Goal: Check status: Check status

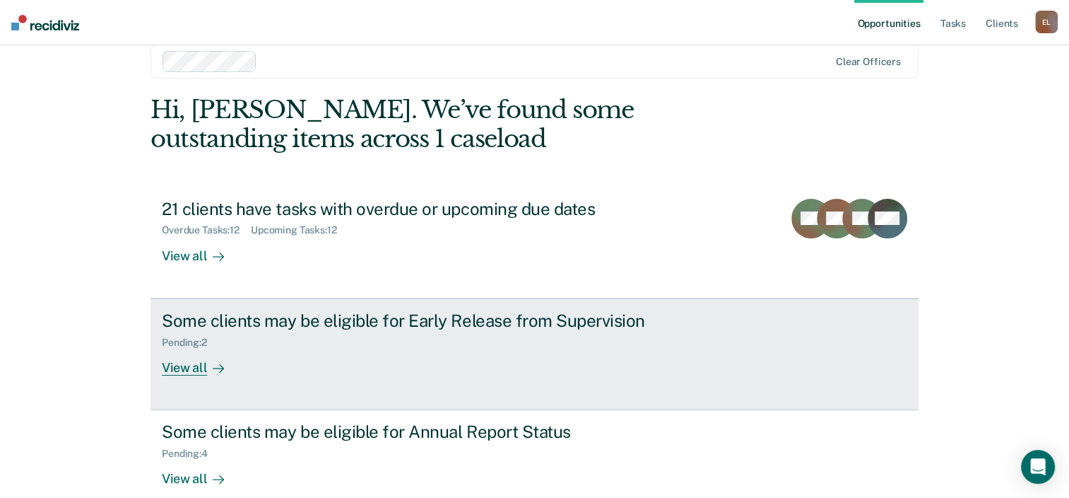
scroll to position [46, 0]
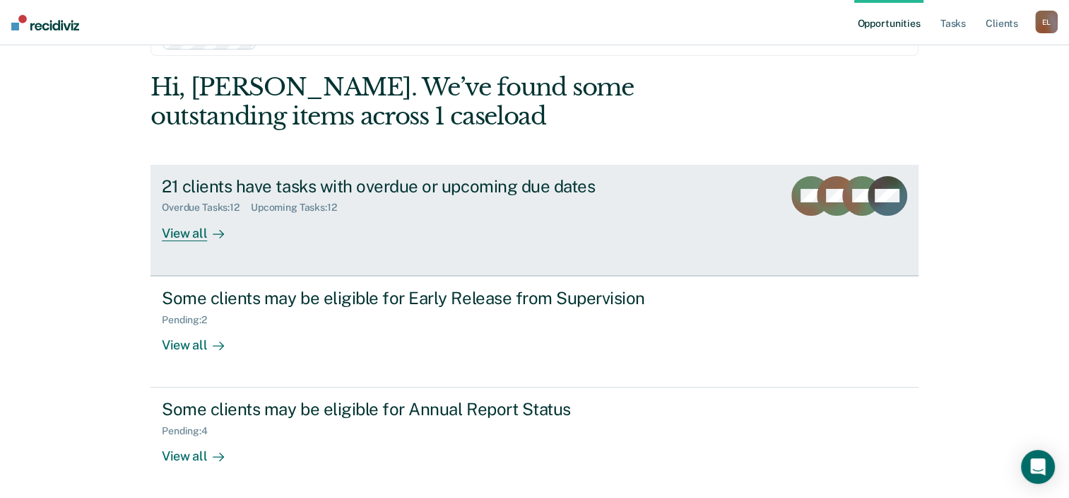
click at [235, 182] on div "21 clients have tasks with overdue or upcoming due dates" at bounding box center [410, 186] width 496 height 20
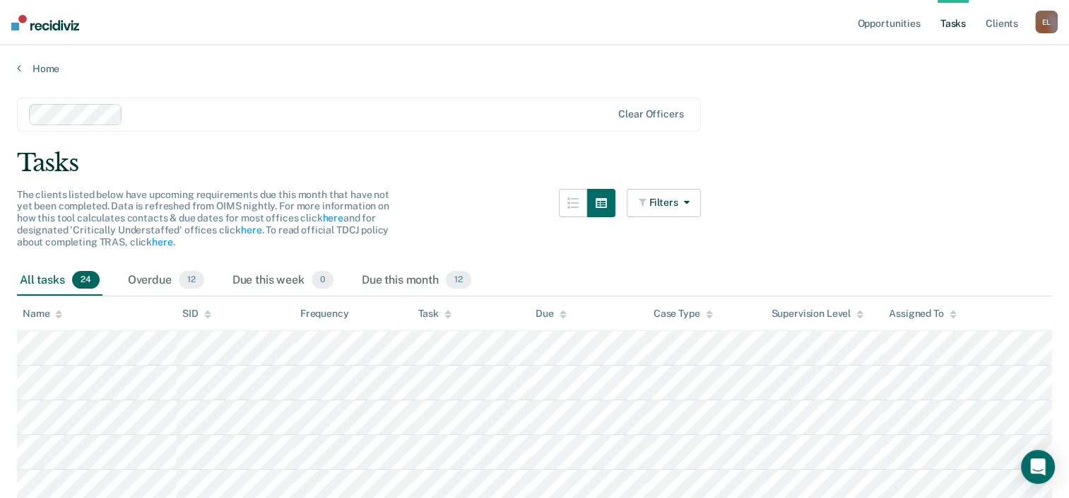
click at [450, 315] on icon at bounding box center [448, 317] width 7 height 4
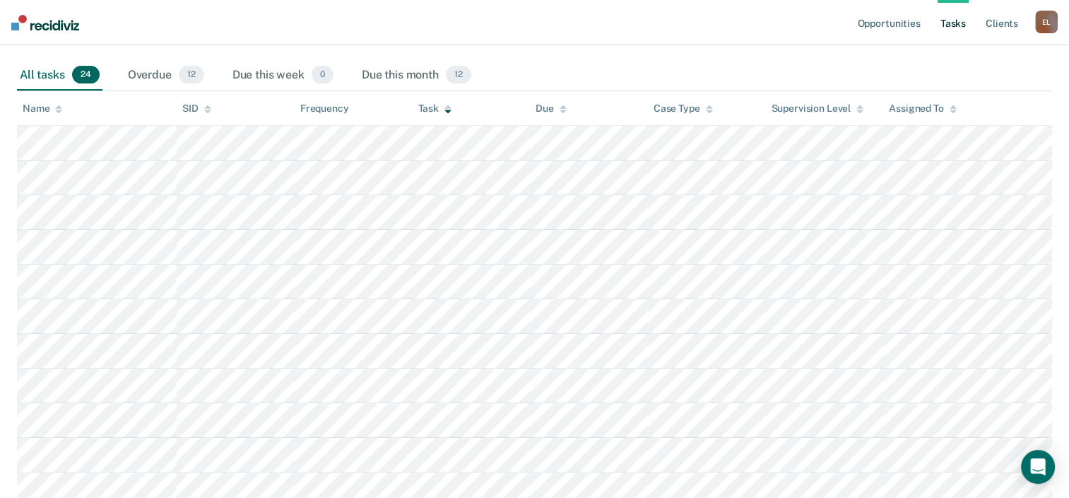
scroll to position [134, 0]
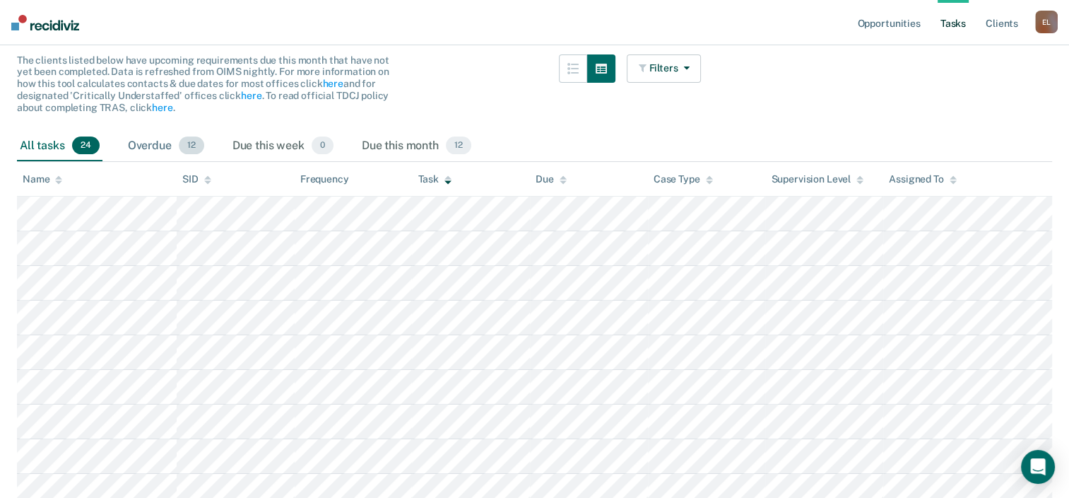
click at [153, 148] on div "Overdue 12" at bounding box center [166, 146] width 82 height 31
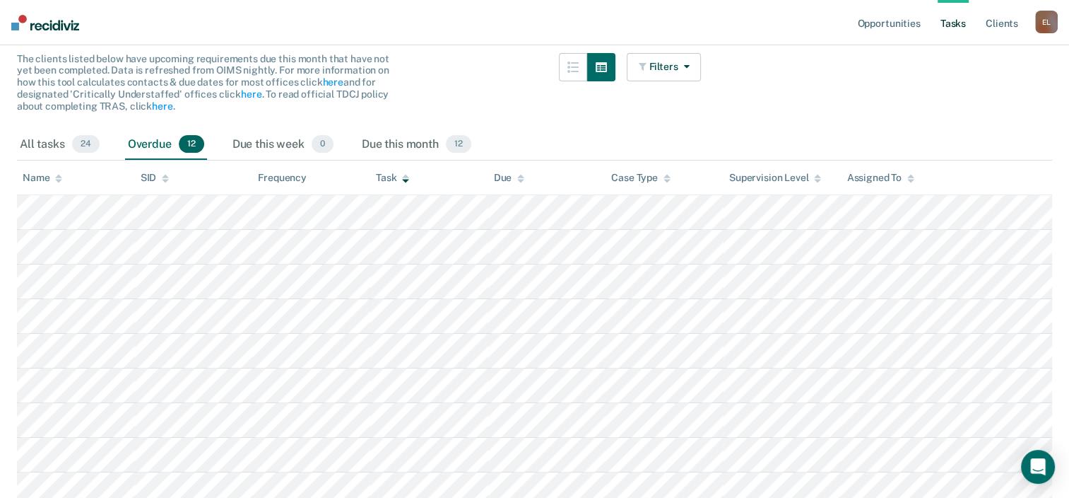
scroll to position [0, 0]
